Goal: Browse casually

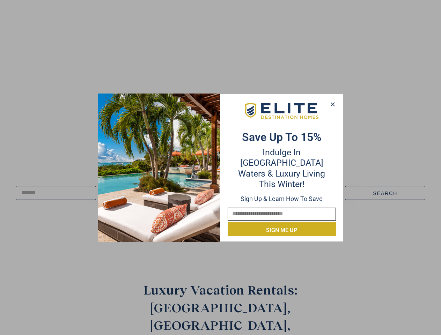
click at [221, 167] on div "Save up to 15% Indulge in Turquoise Waters & Luxury Living this winter! Sign up…" at bounding box center [282, 167] width 122 height 137
click at [332, 104] on icon at bounding box center [332, 104] width 4 height 4
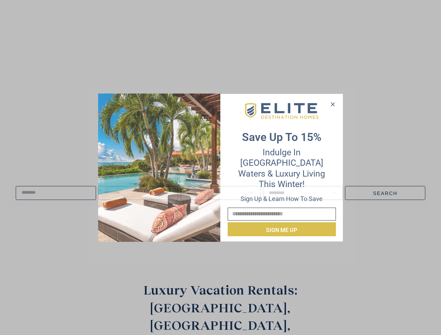
click at [333, 104] on icon at bounding box center [332, 104] width 4 height 4
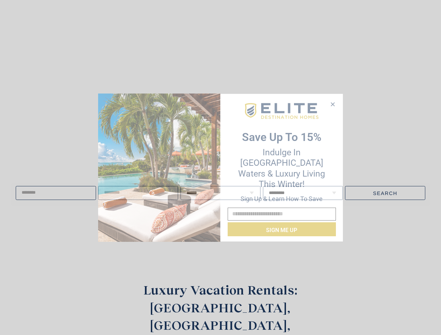
click at [332, 104] on icon at bounding box center [332, 104] width 4 height 4
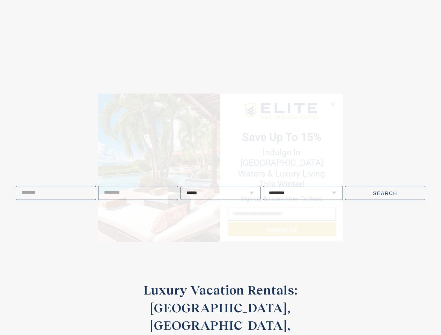
click at [159, 167] on img at bounding box center [159, 168] width 122 height 148
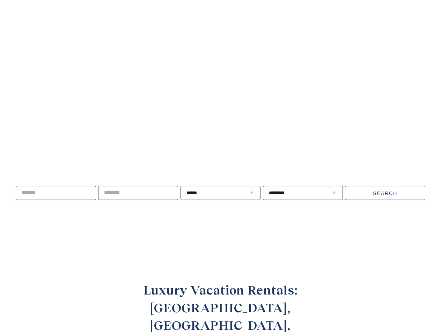
click at [282, 116] on video at bounding box center [220, 127] width 510 height 255
click at [282, 224] on div "Live well, travel often. ****** * * * * * * * * * ** ** ** ** ** ** **" at bounding box center [220, 193] width 441 height 90
